Goal: Task Accomplishment & Management: Manage account settings

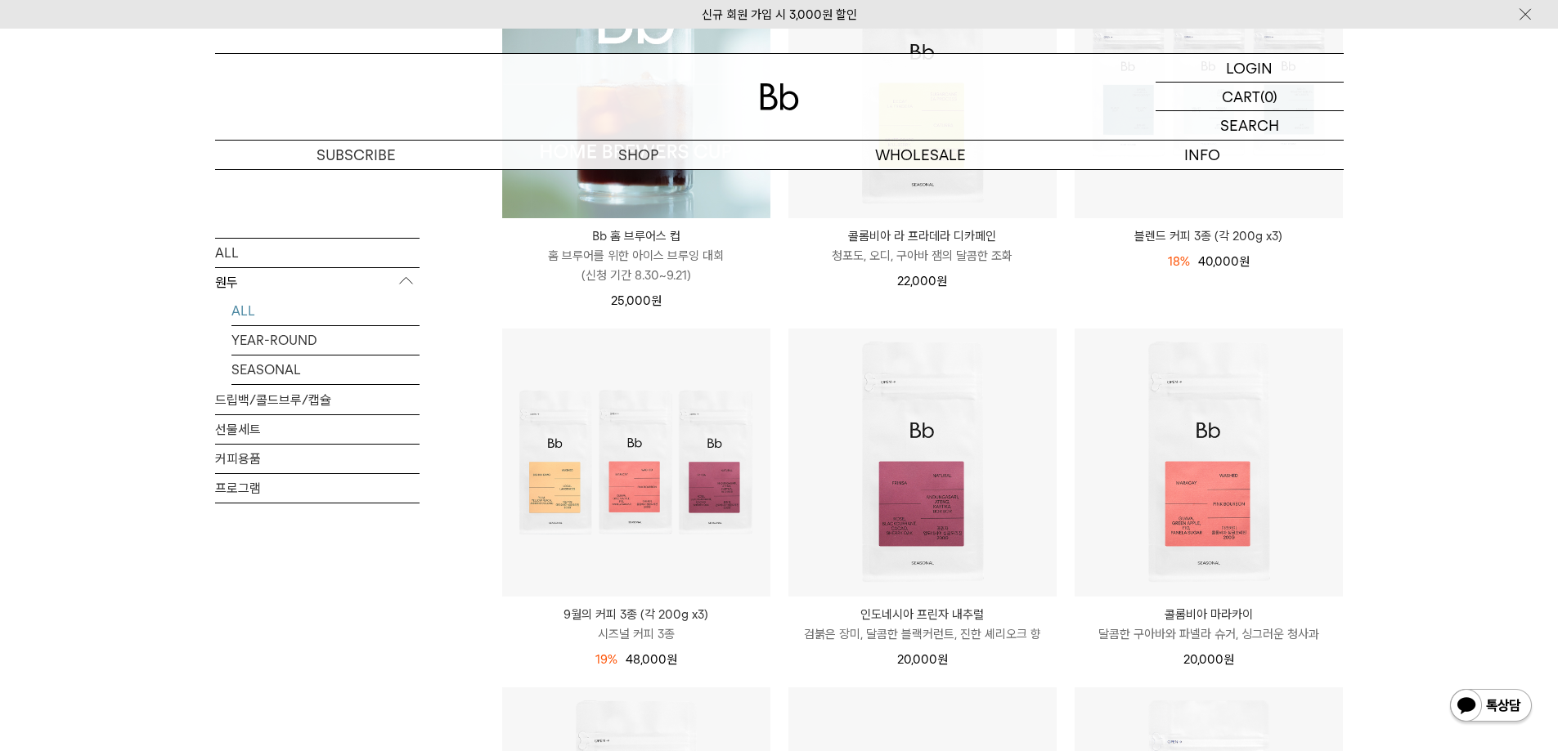
scroll to position [409, 0]
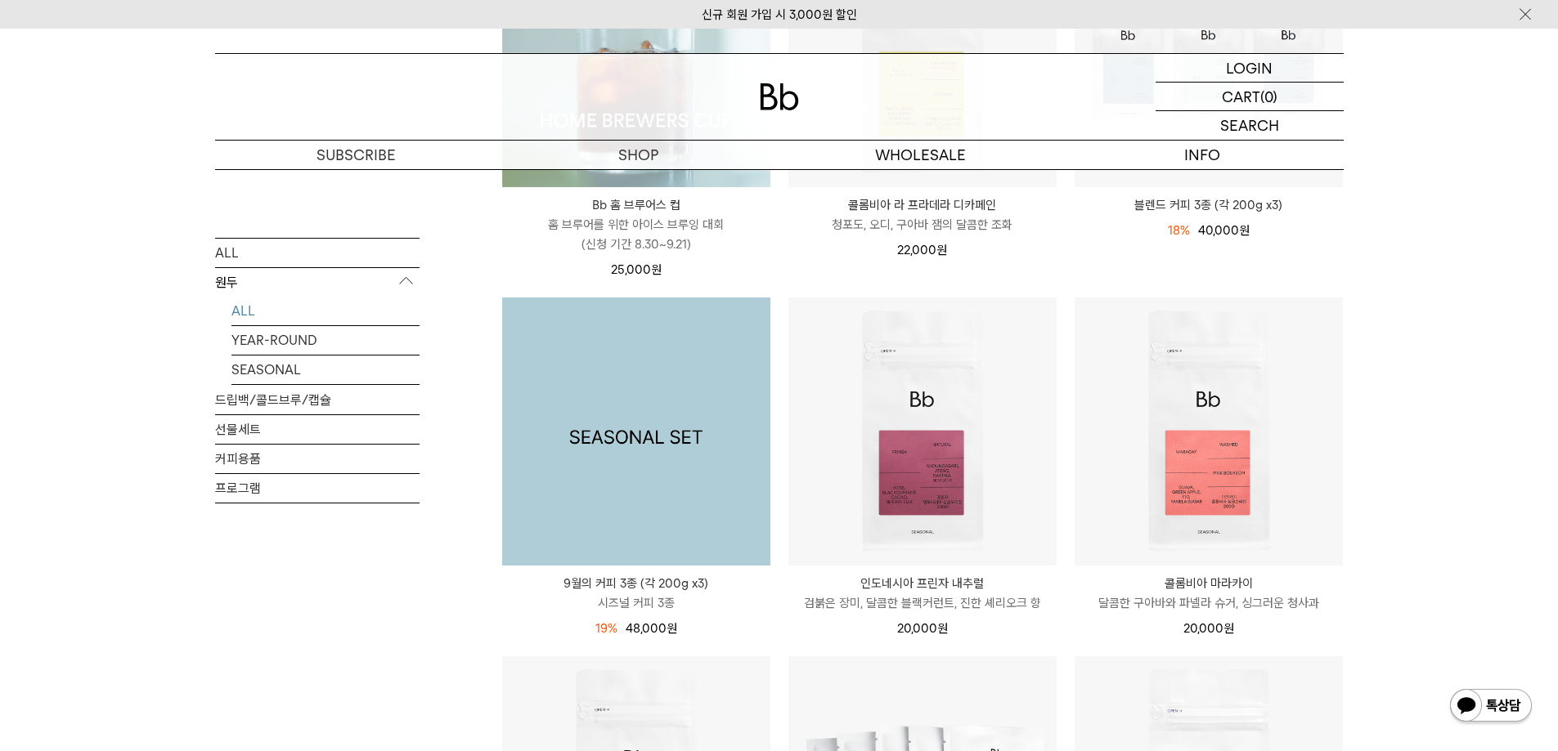
click at [650, 494] on img at bounding box center [636, 432] width 268 height 268
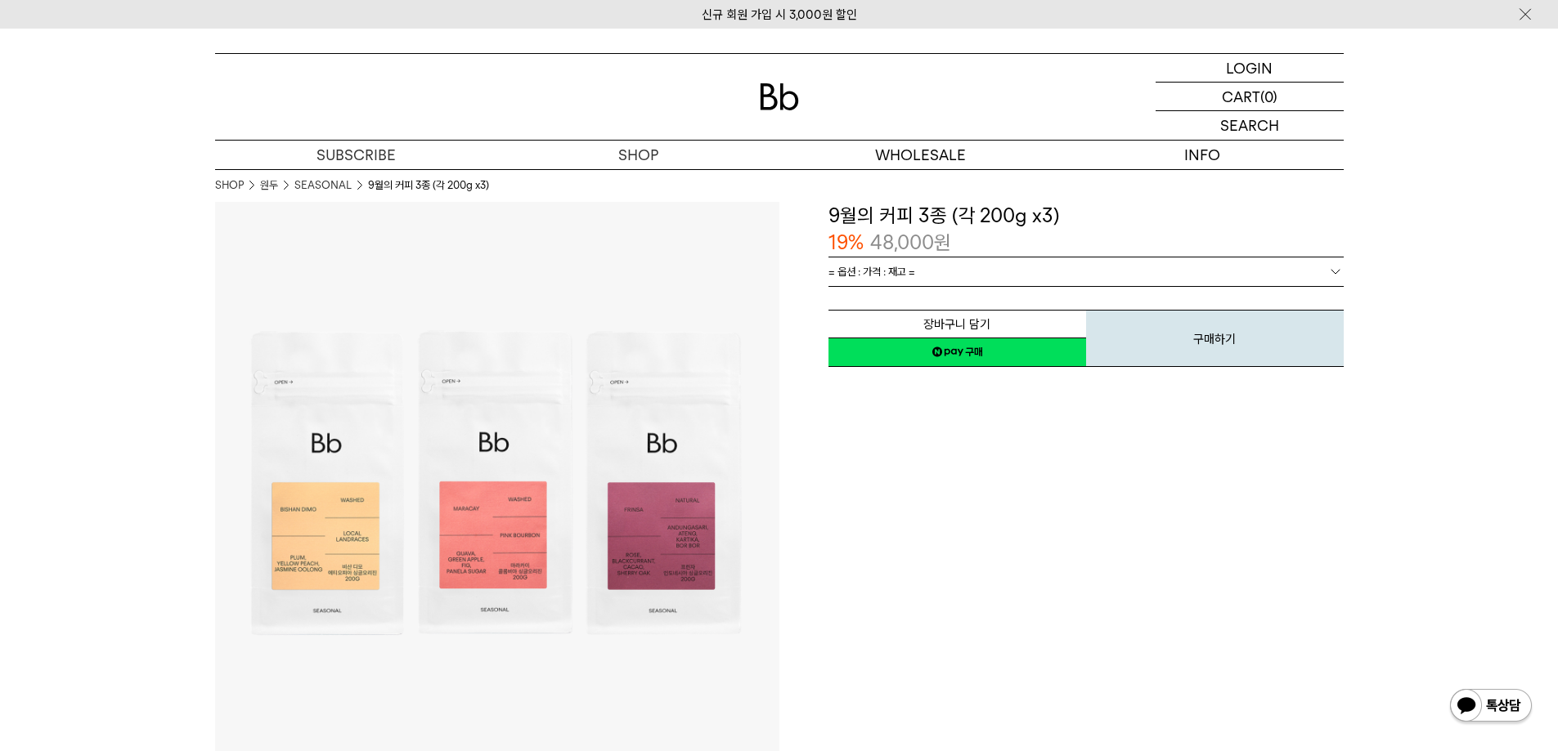
drag, startPoint x: 942, startPoint y: 564, endPoint x: 901, endPoint y: 536, distance: 49.9
click at [936, 558] on div "**********" at bounding box center [1061, 484] width 564 height 564
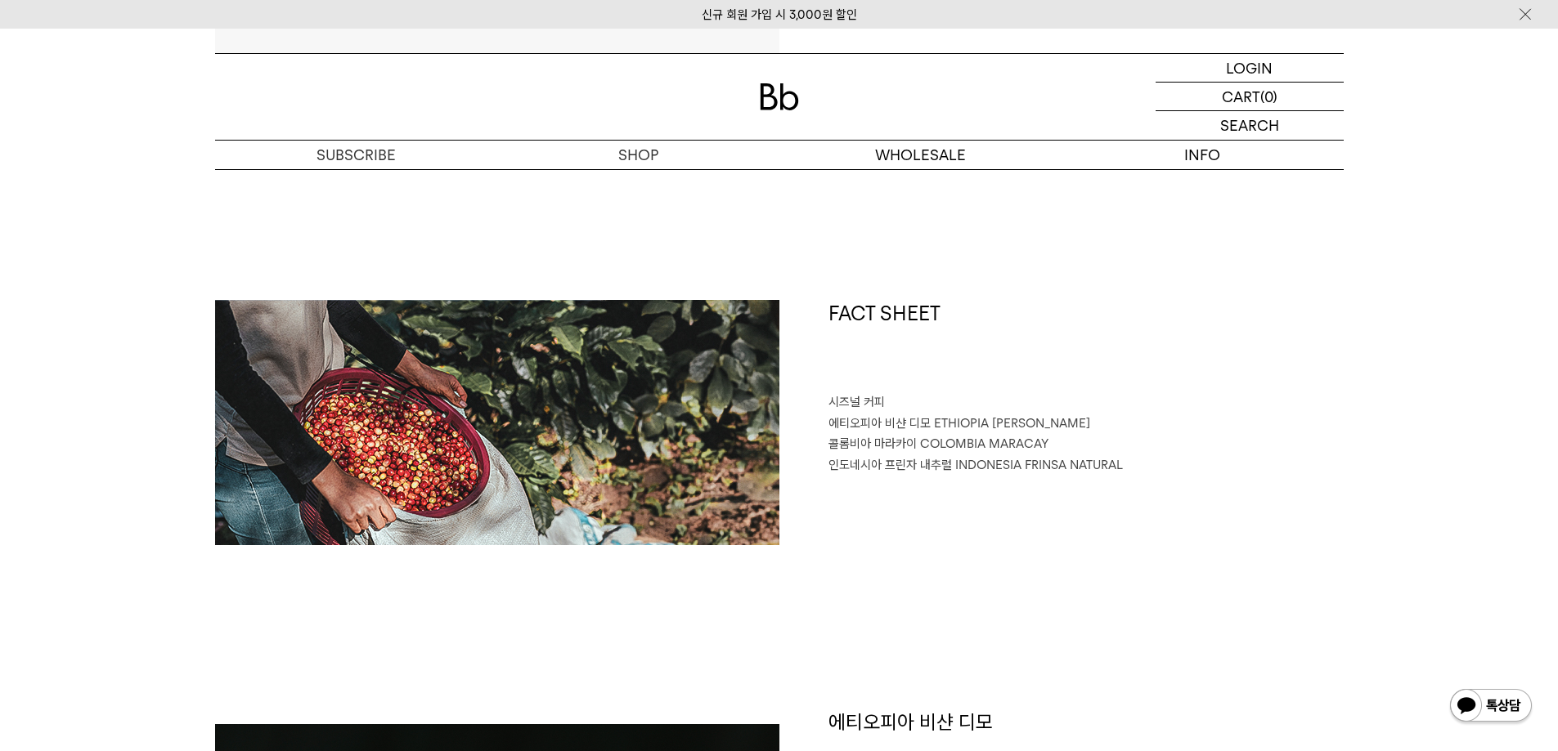
scroll to position [654, 0]
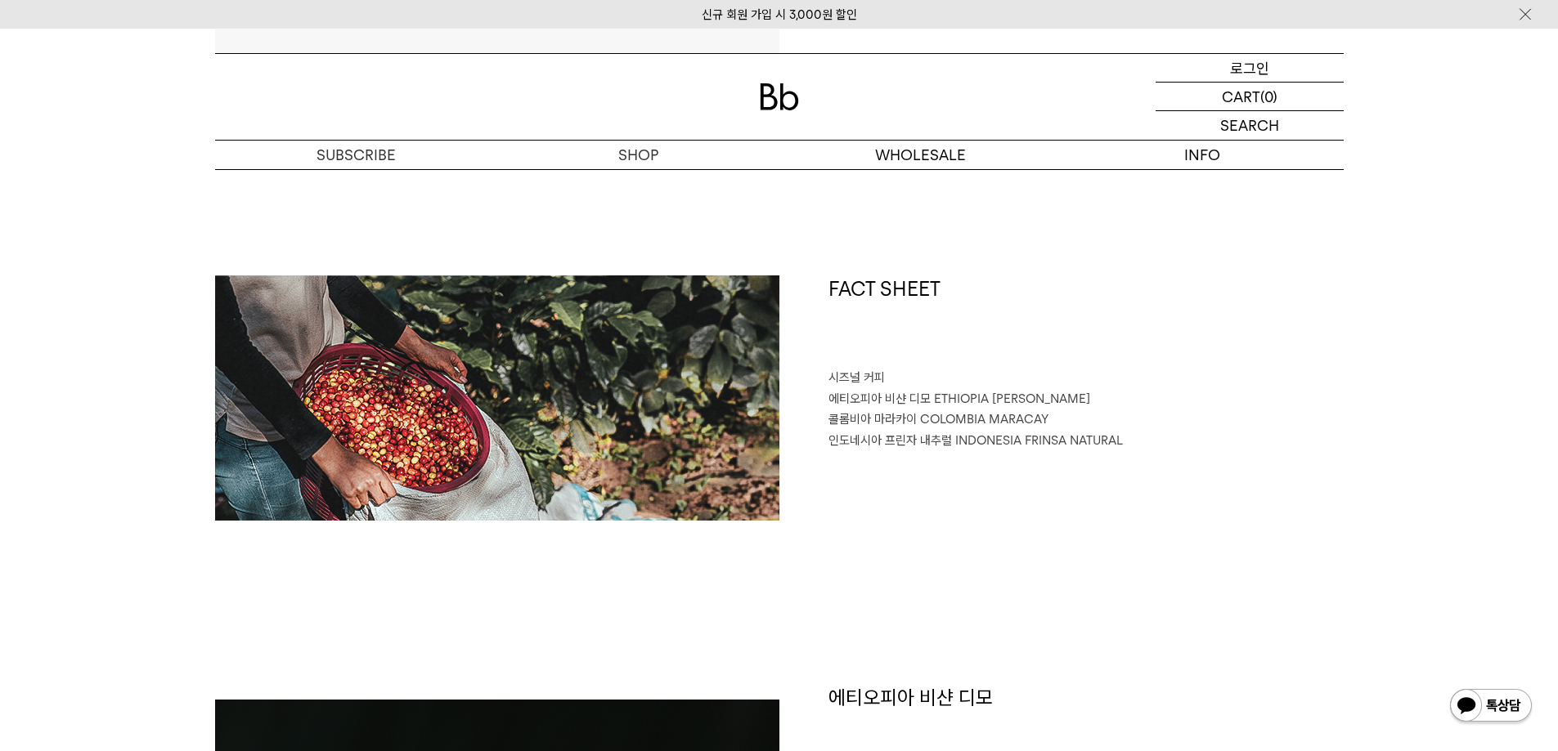
click at [1266, 66] on p "로그인" at bounding box center [1249, 68] width 39 height 28
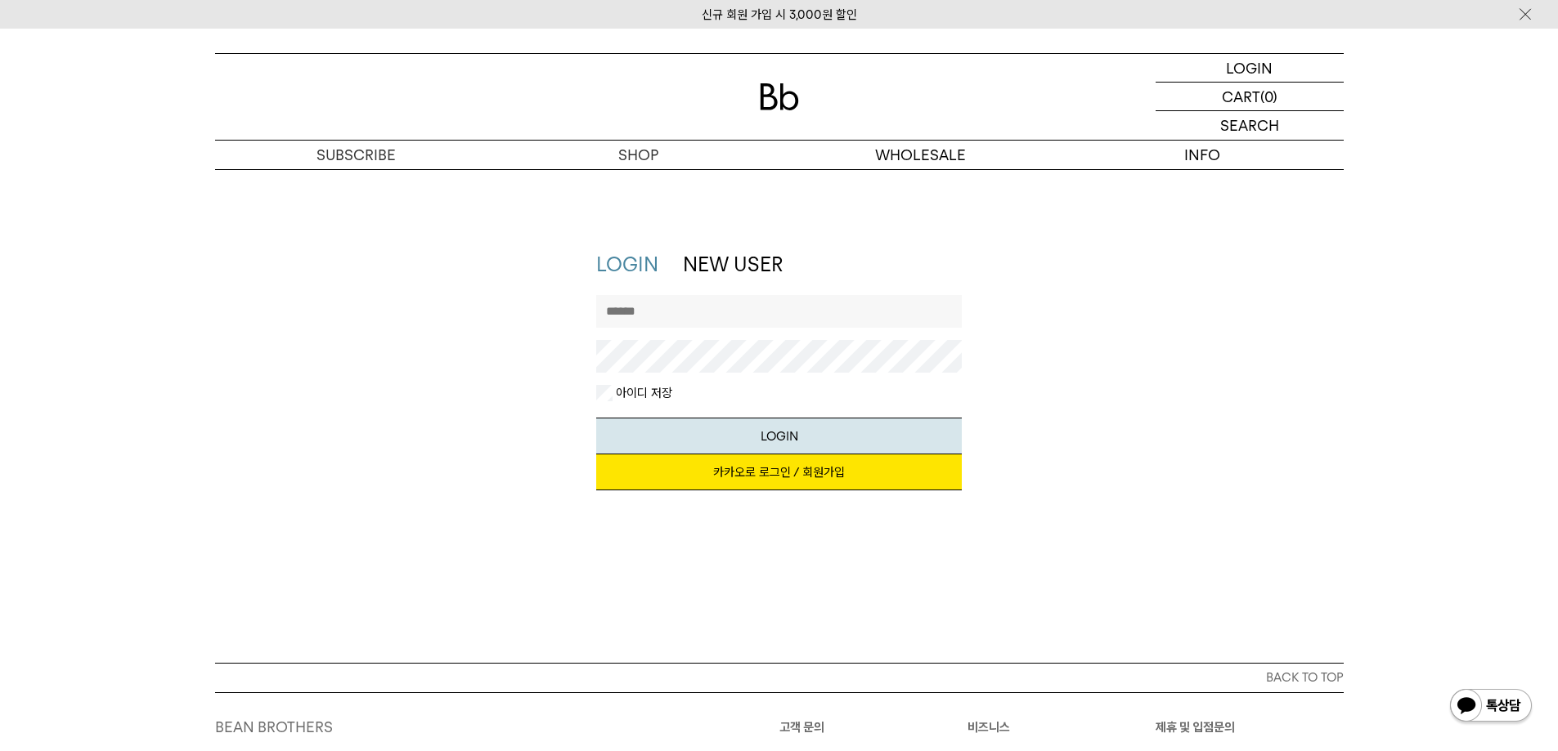
click at [818, 478] on link "카카오로 로그인 / 회원가입" at bounding box center [778, 473] width 365 height 36
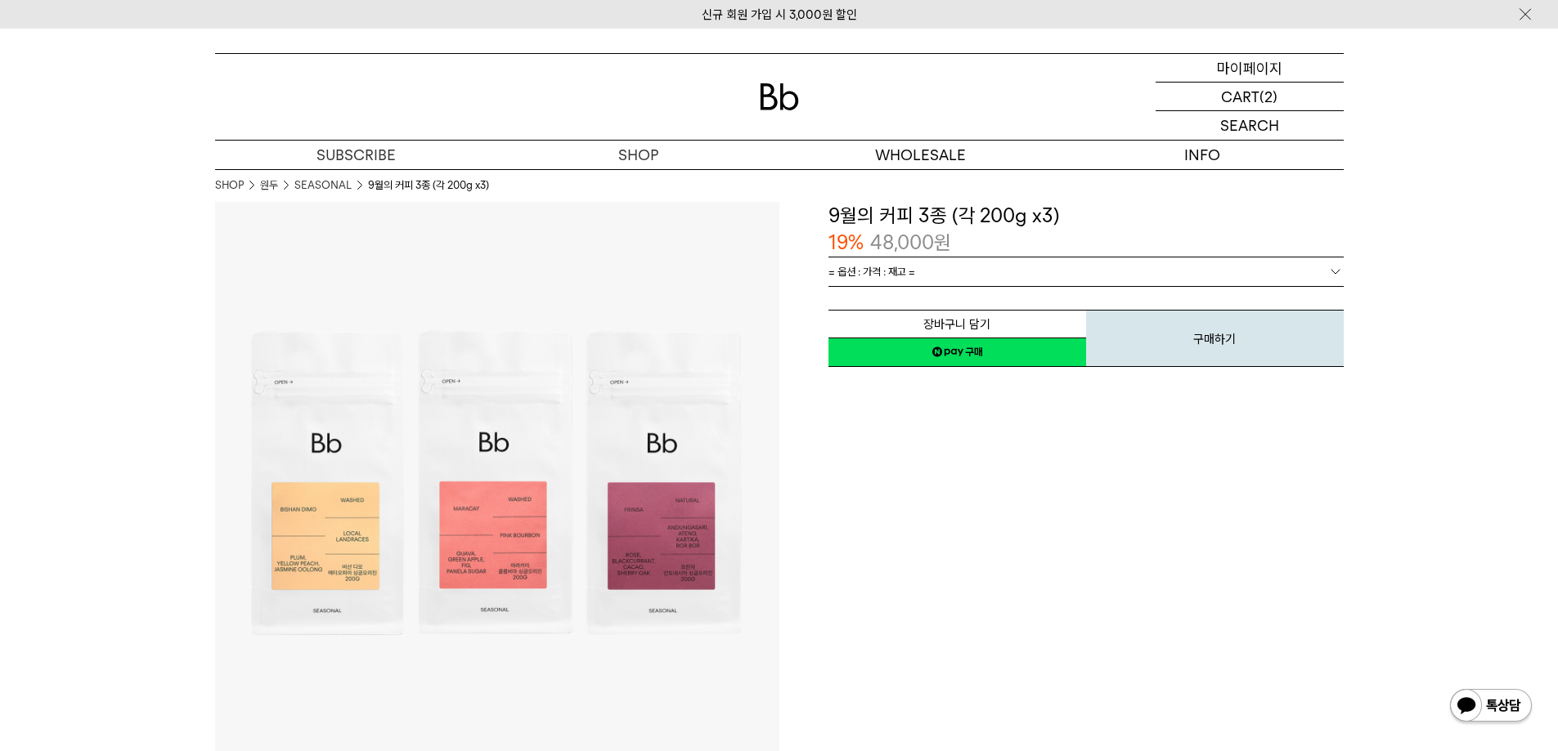
click at [1273, 75] on p "마이페이지" at bounding box center [1249, 68] width 65 height 28
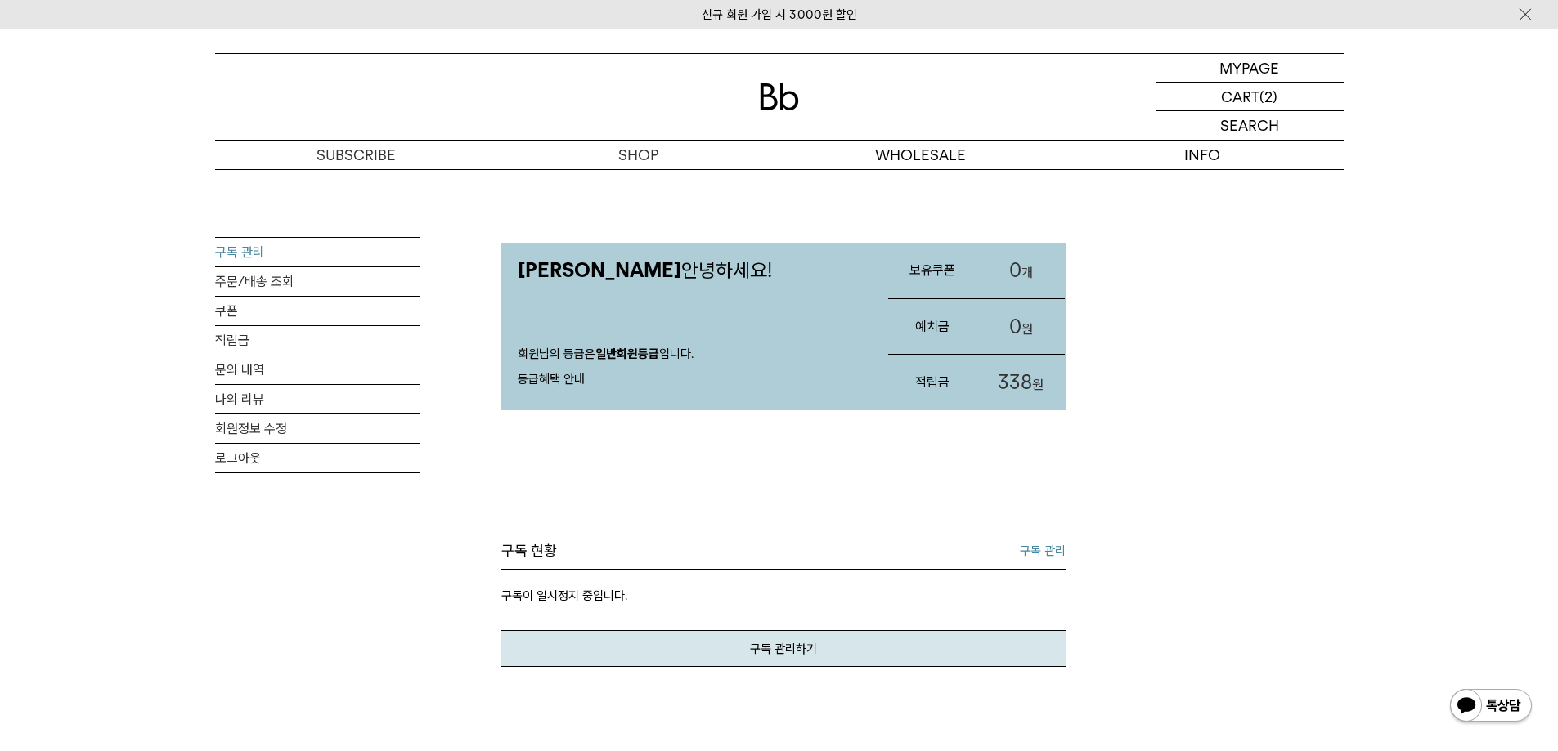
click at [258, 249] on link "구독 관리" at bounding box center [317, 252] width 204 height 29
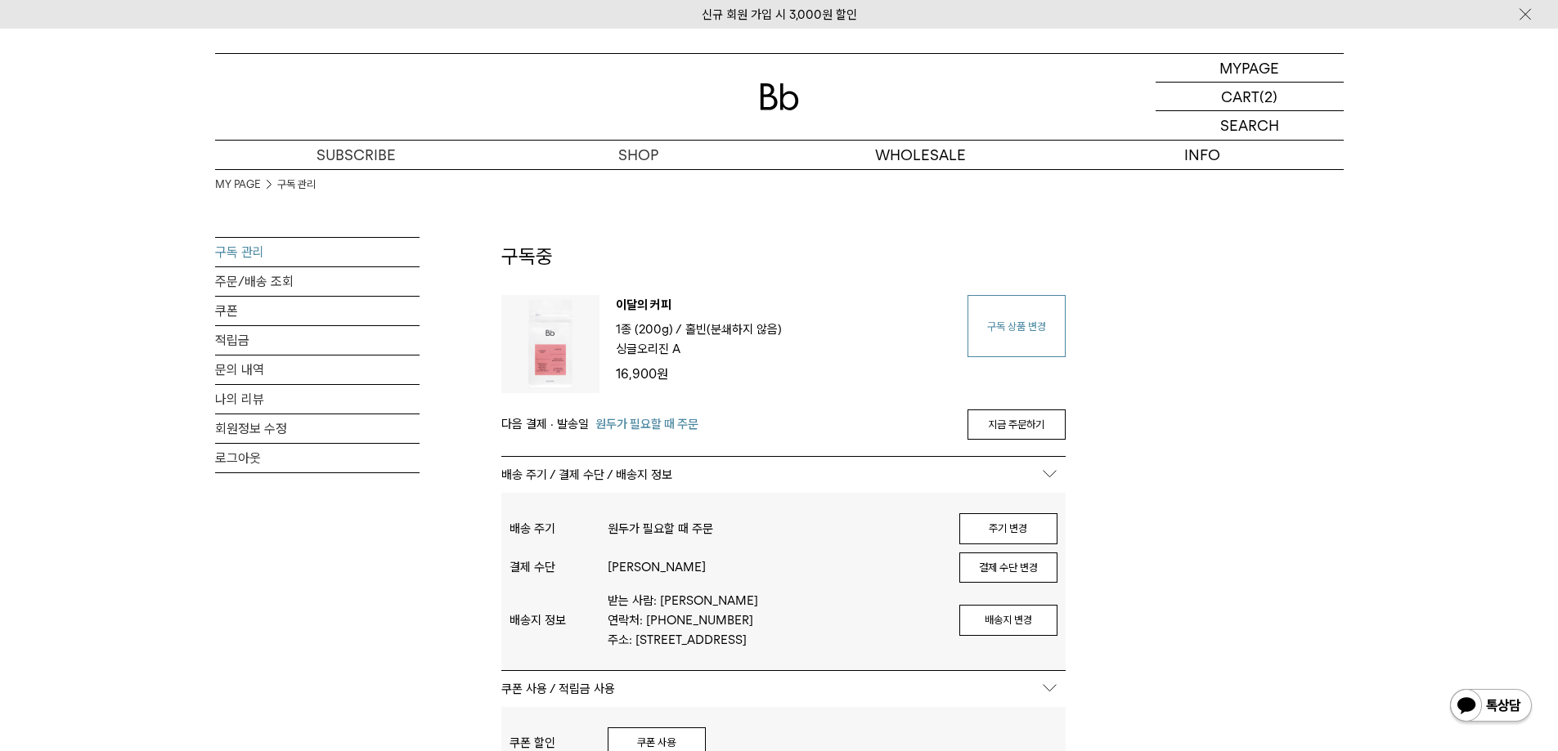
click at [1023, 313] on link "구독 상품 변경" at bounding box center [1016, 326] width 98 height 62
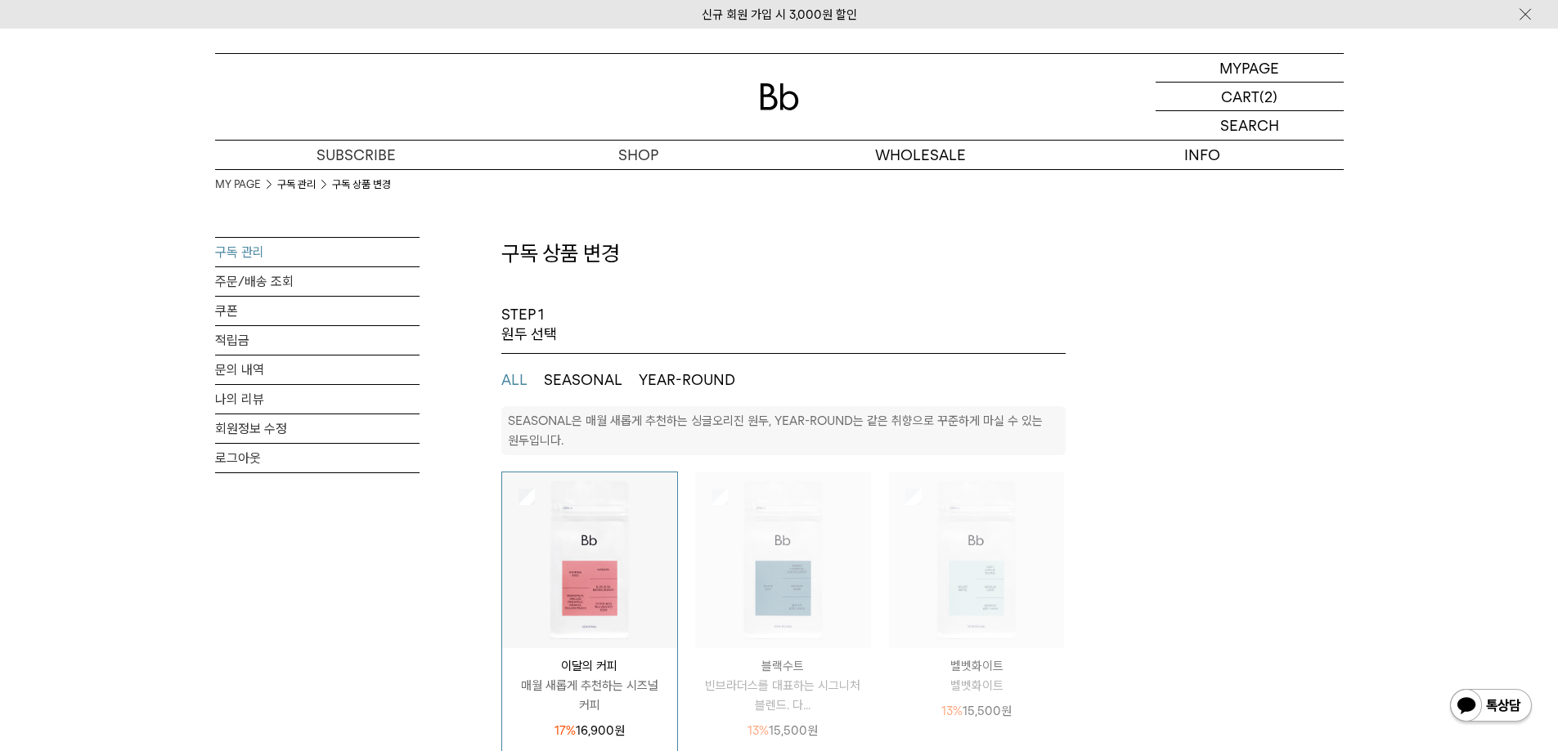
select select "**"
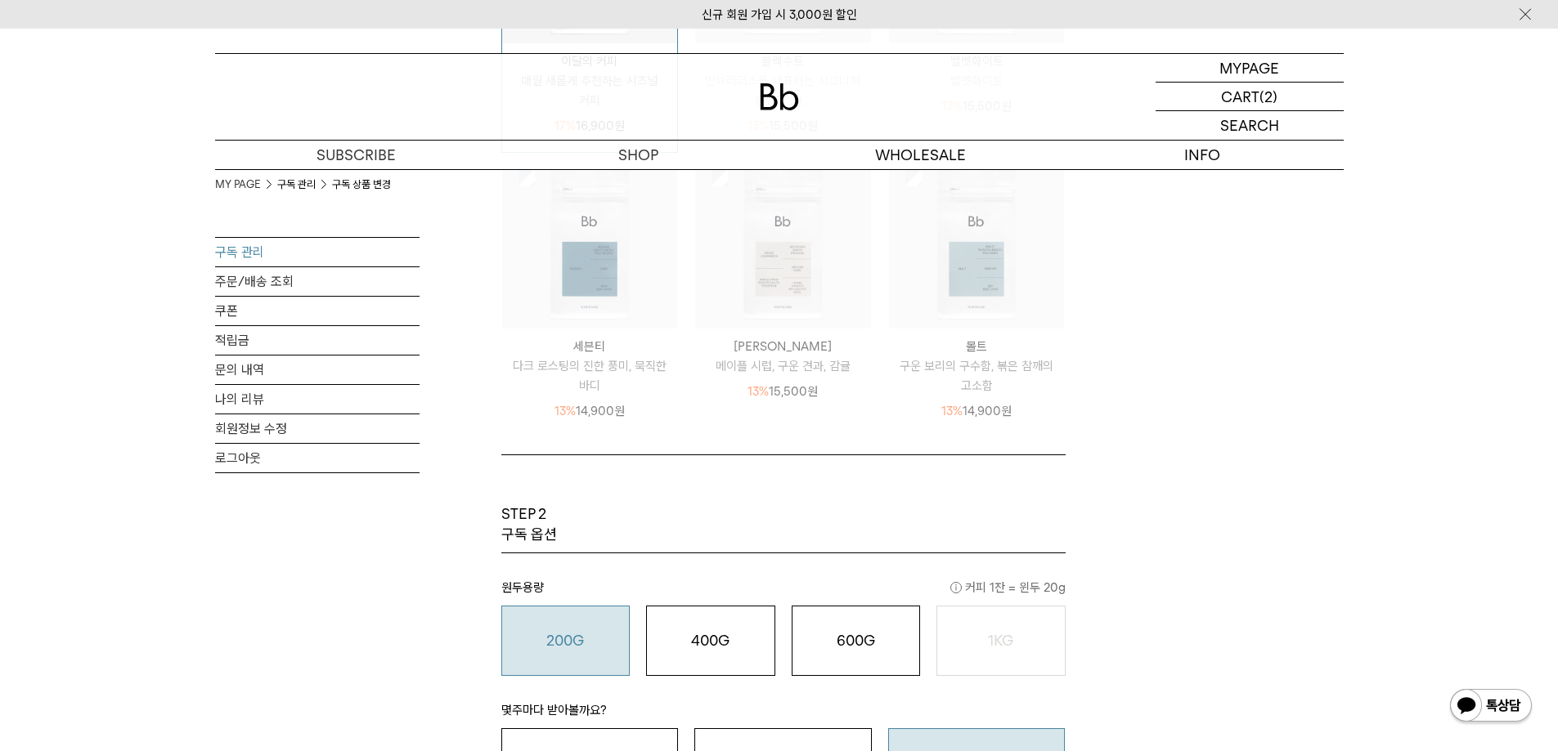
scroll to position [899, 0]
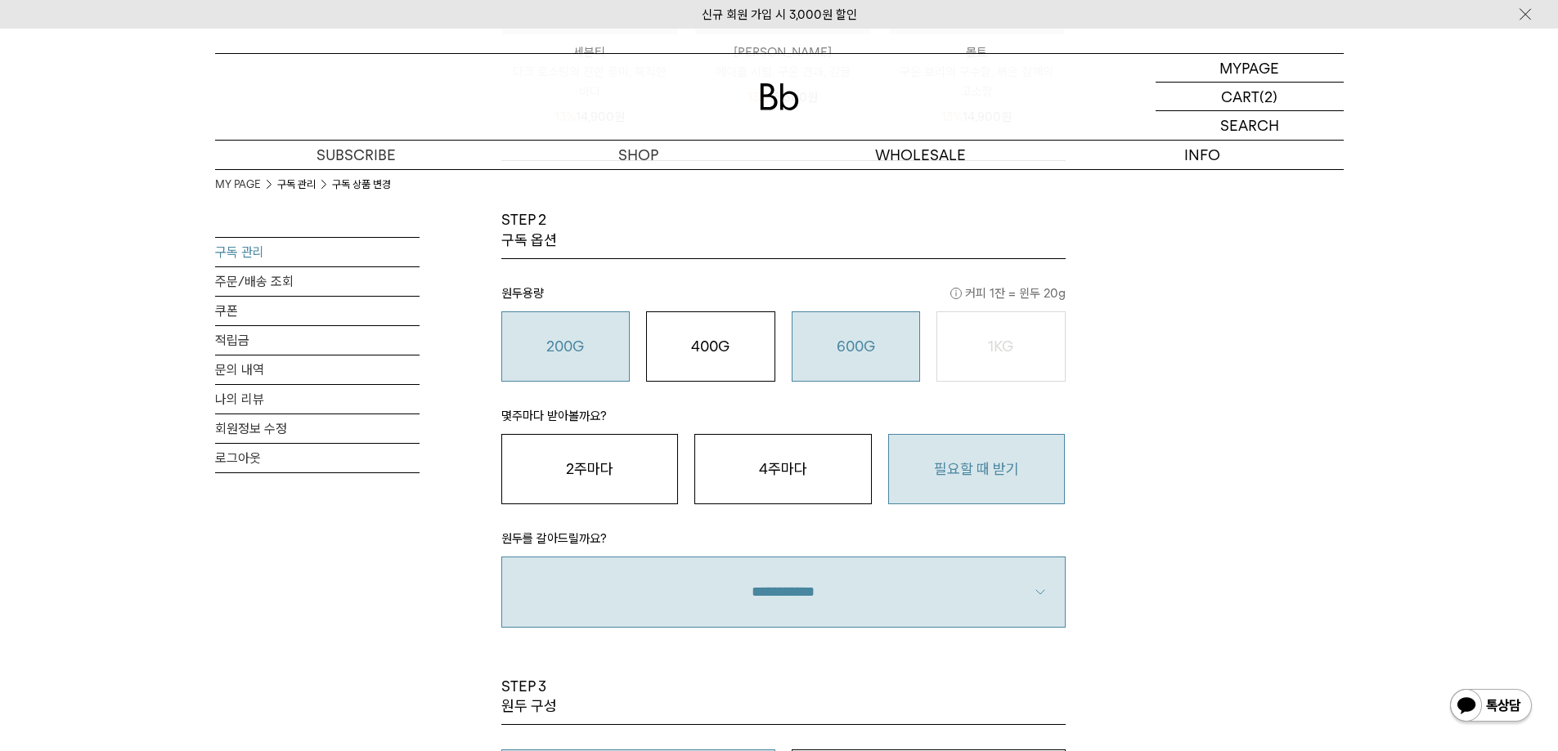
click at [836, 368] on button "600G 43,000 원" at bounding box center [855, 347] width 129 height 70
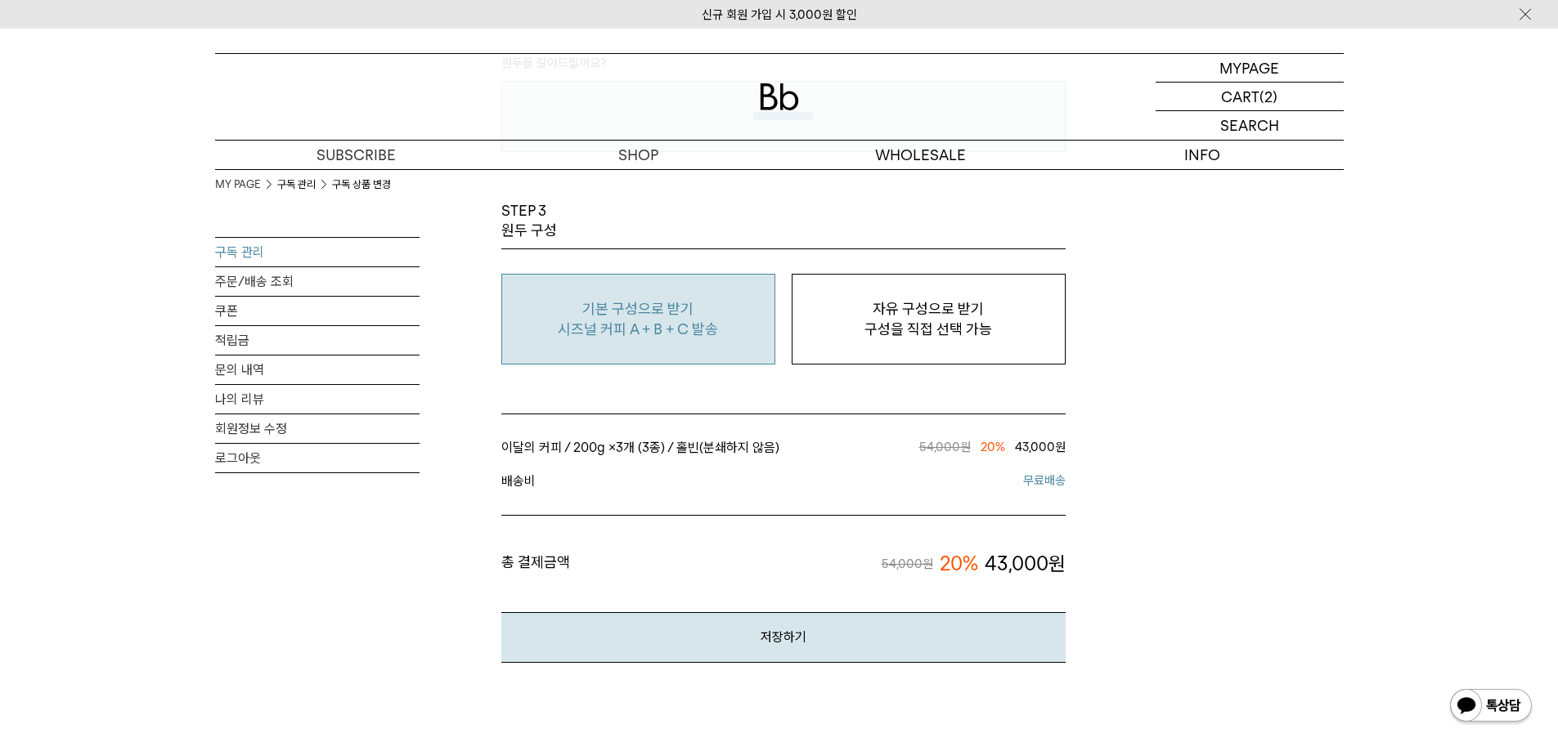
scroll to position [1390, 0]
